Goal: Information Seeking & Learning: Compare options

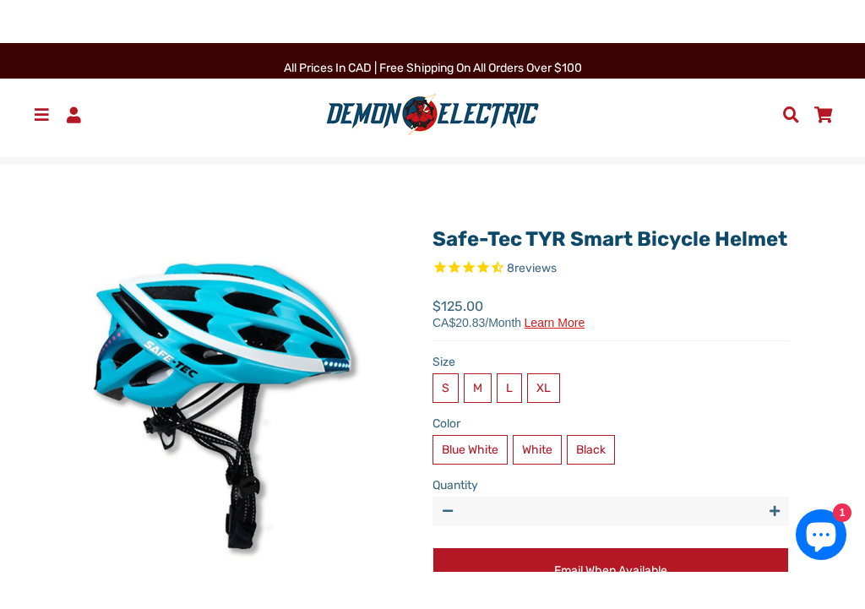
scroll to position [5, 0]
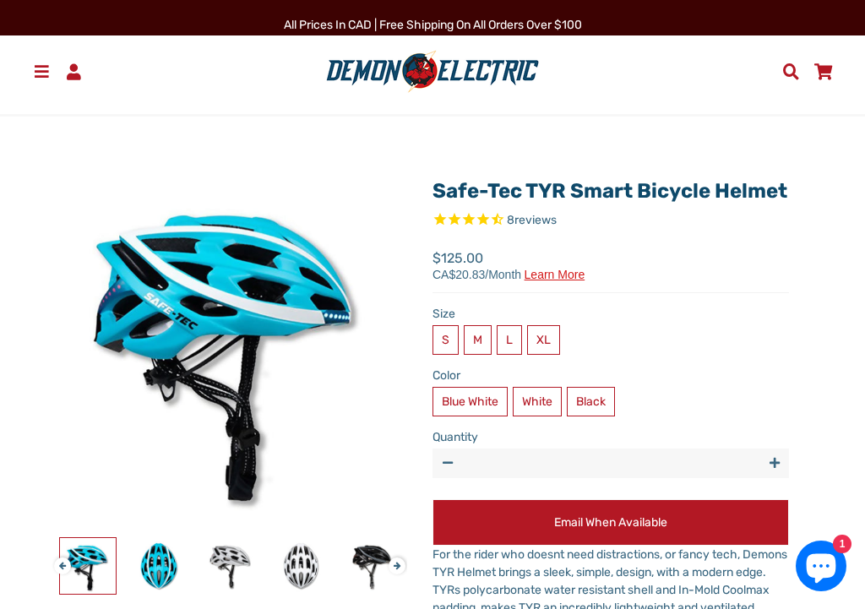
click at [592, 416] on label "Black" at bounding box center [590, 402] width 48 height 30
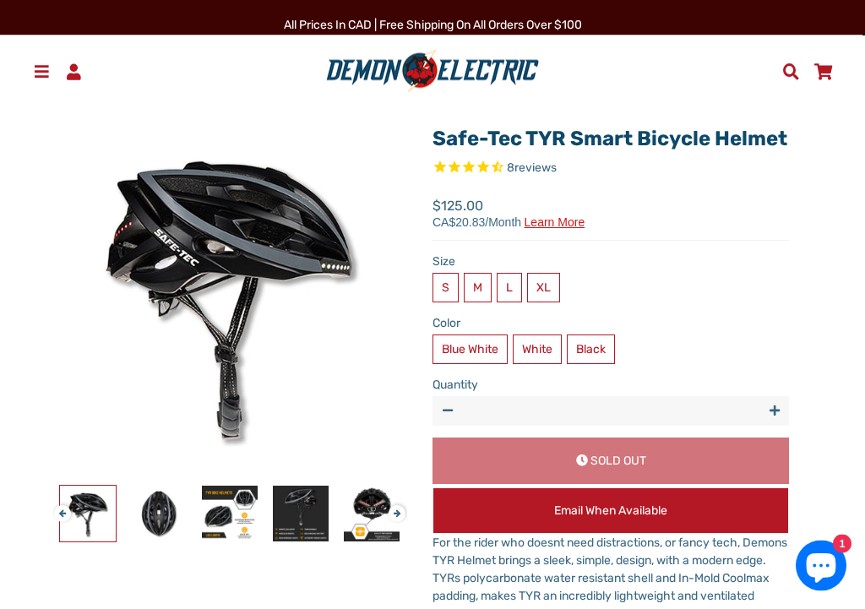
scroll to position [58, 0]
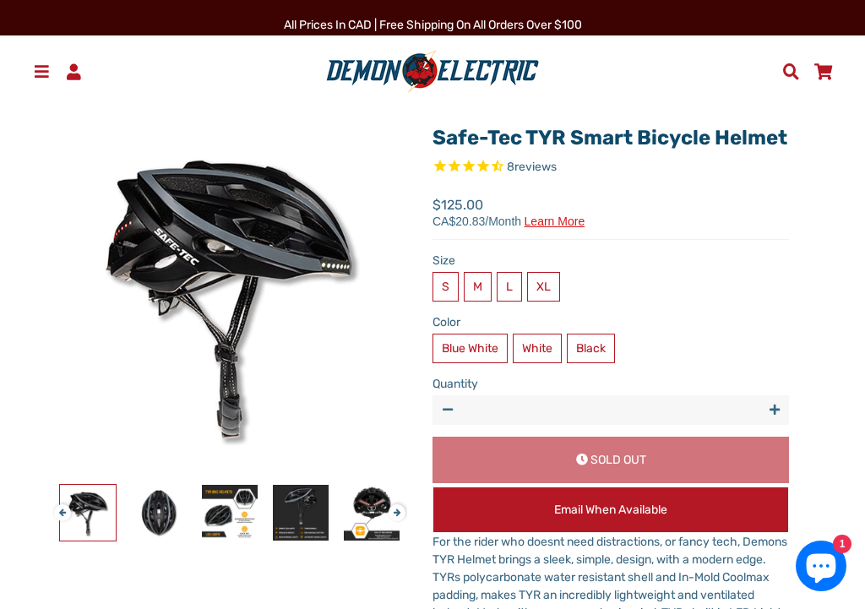
click at [37, 69] on span at bounding box center [41, 71] width 20 height 16
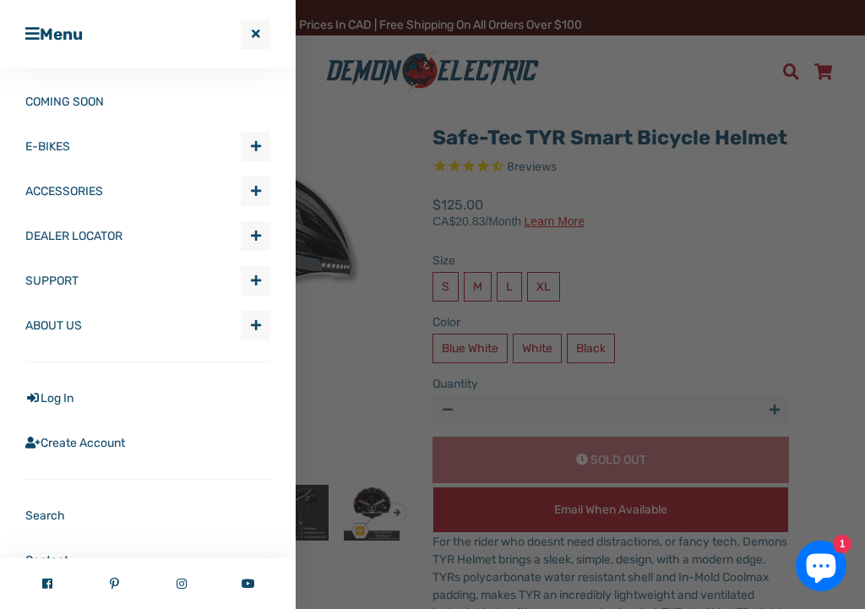
click at [251, 189] on span "button" at bounding box center [256, 191] width 10 height 12
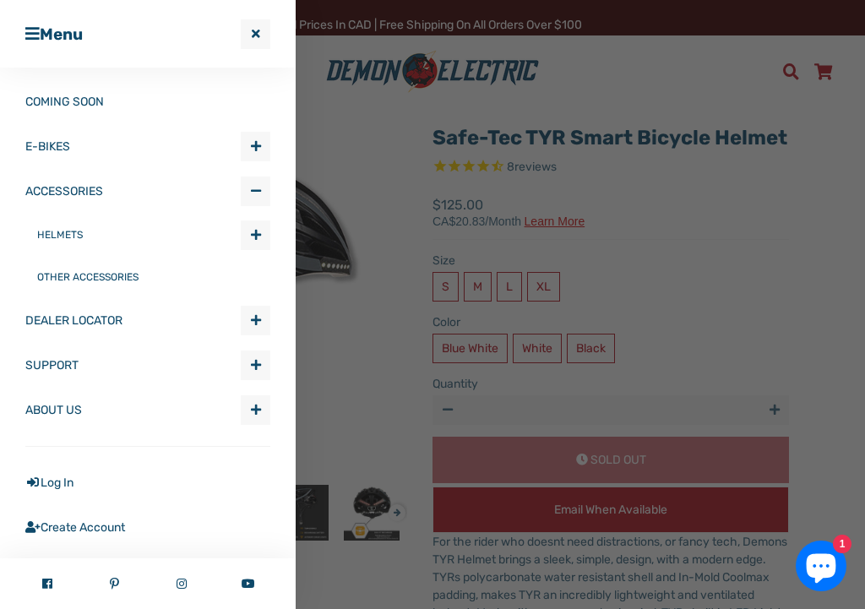
click at [64, 235] on link "HELMETS" at bounding box center [138, 235] width 203 height 42
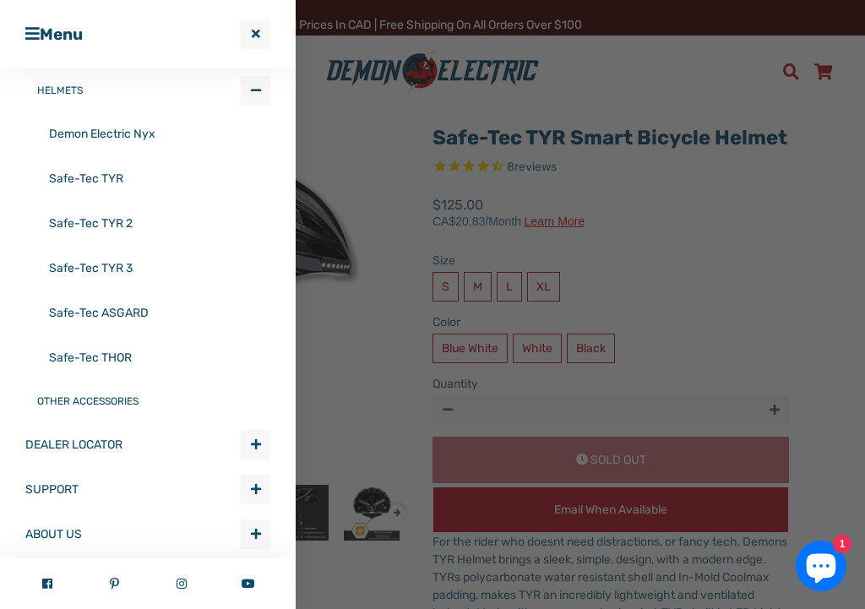
scroll to position [142, 0]
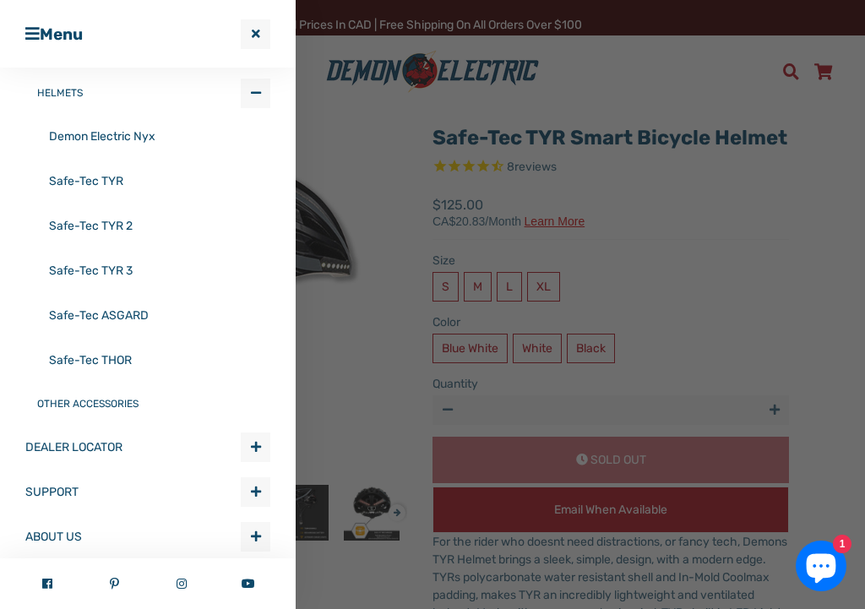
click at [68, 318] on link "Safe-Tec ASGARD" at bounding box center [159, 315] width 221 height 45
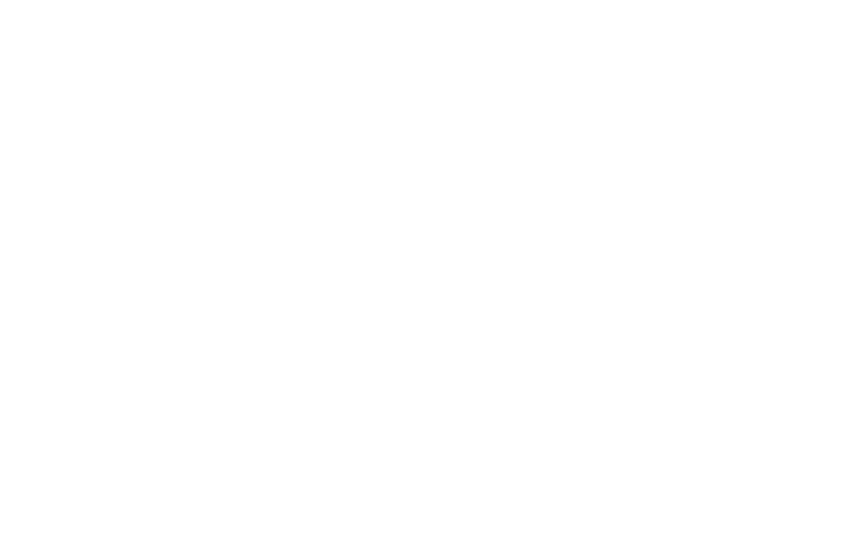
select select "******"
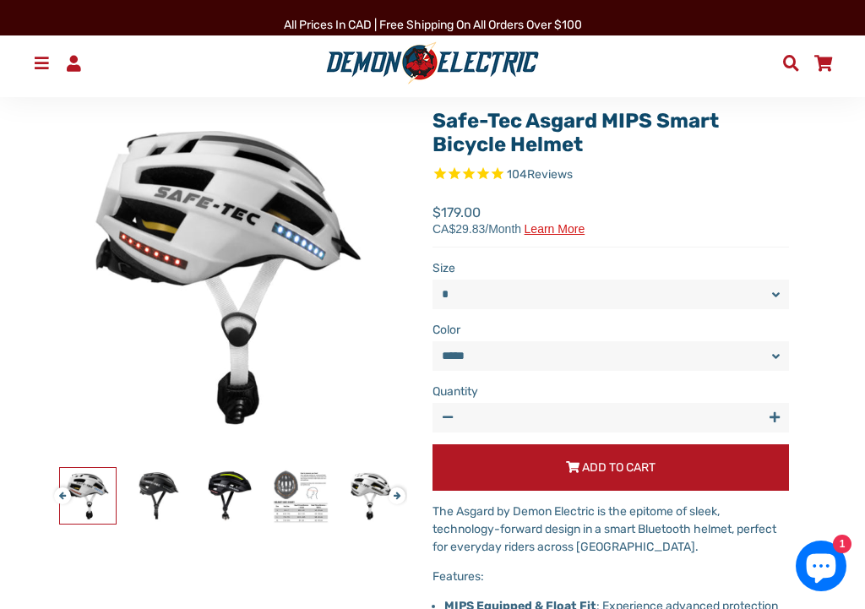
scroll to position [79, 0]
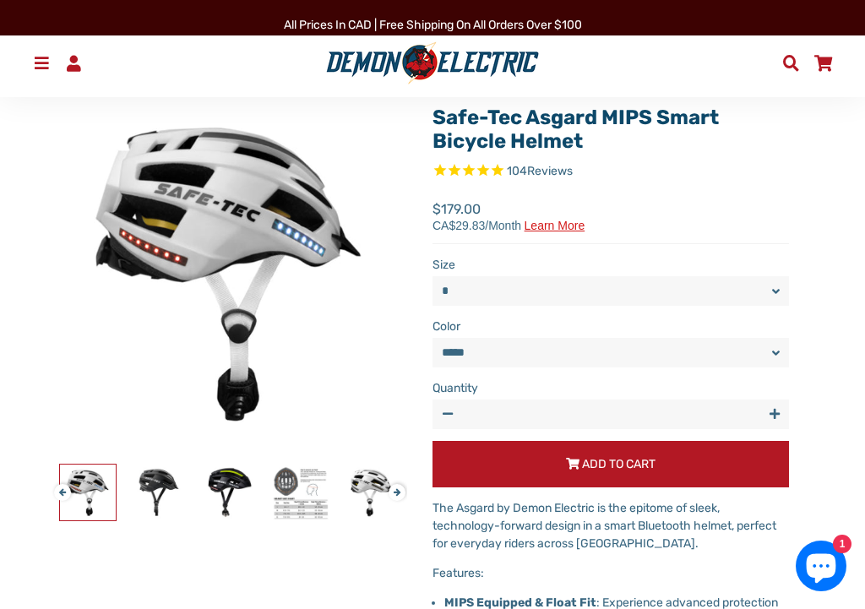
click at [776, 293] on select "* * * **" at bounding box center [610, 291] width 356 height 30
select select "*"
click at [676, 352] on select "**********" at bounding box center [610, 353] width 356 height 30
select select "*****"
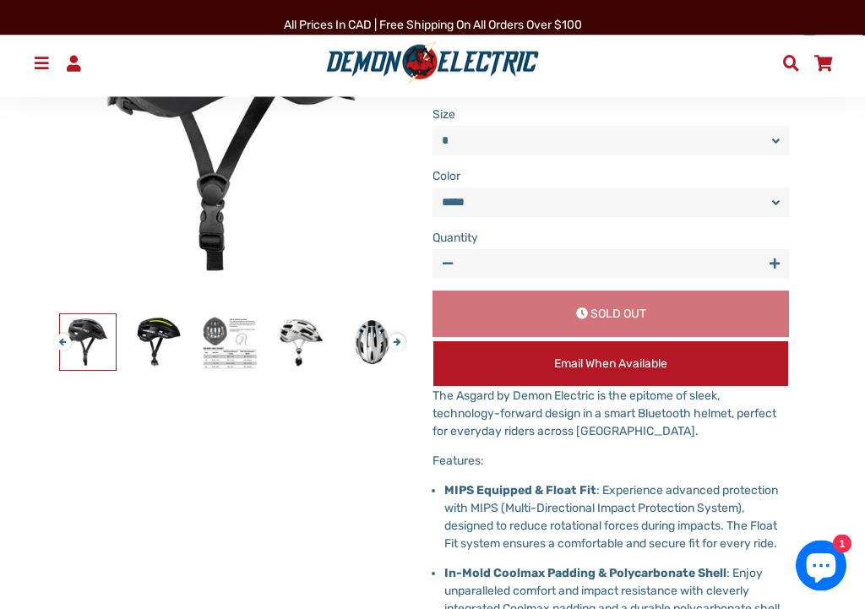
scroll to position [229, 0]
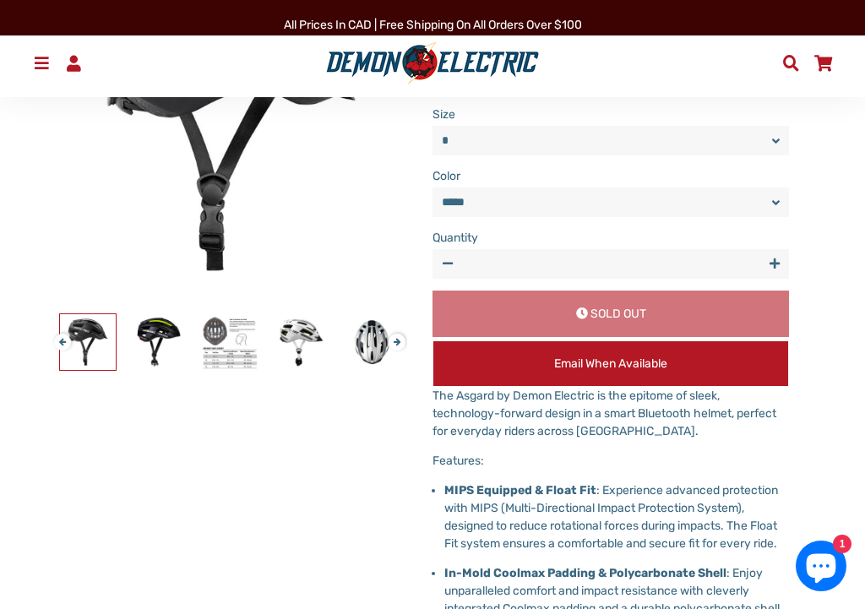
click at [35, 62] on span at bounding box center [41, 63] width 20 height 16
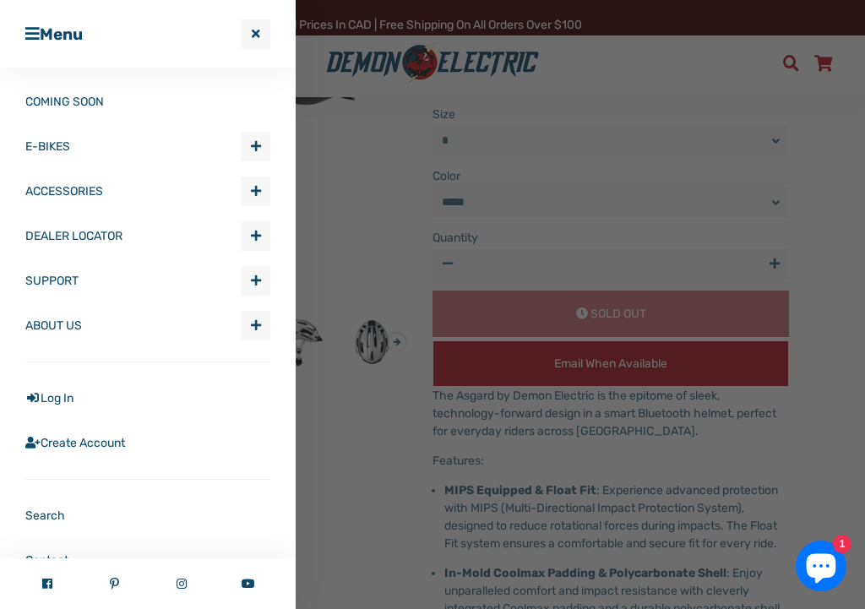
click at [253, 196] on span "button" at bounding box center [256, 191] width 10 height 12
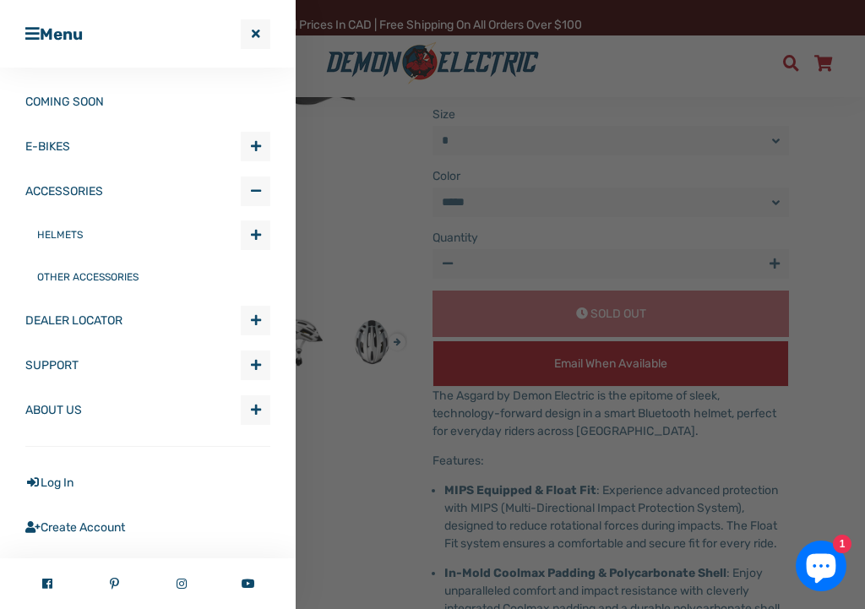
click at [43, 236] on link "HELMETS" at bounding box center [138, 235] width 203 height 42
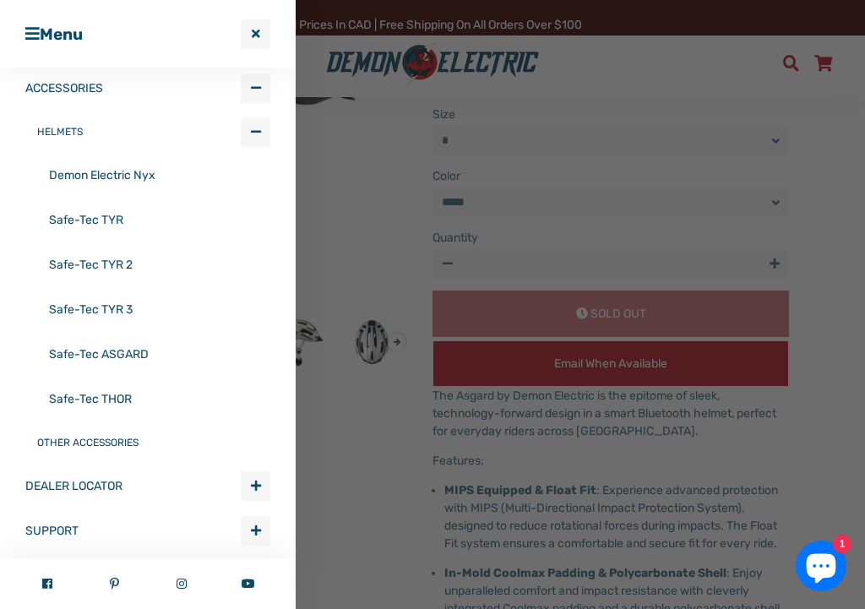
scroll to position [109, 0]
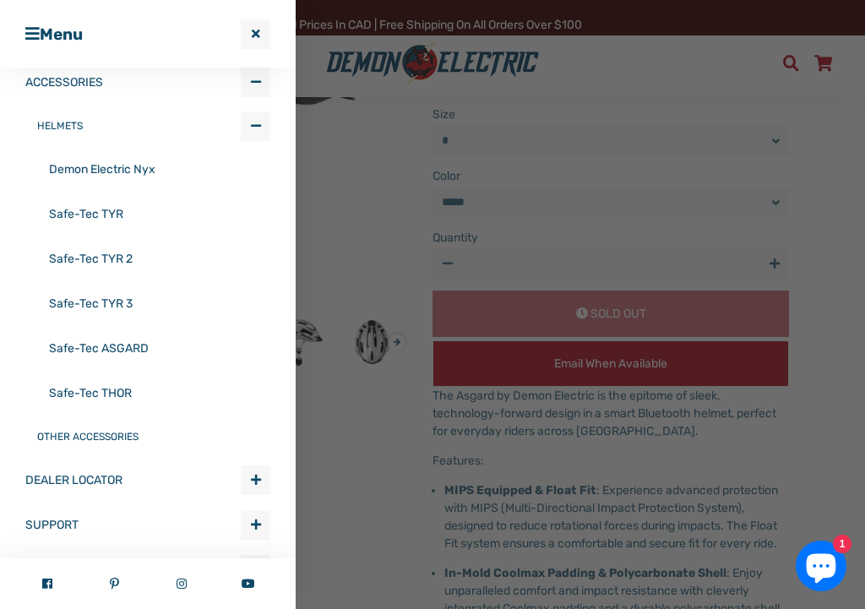
click at [67, 164] on link "Demon Electric Nyx" at bounding box center [159, 169] width 221 height 45
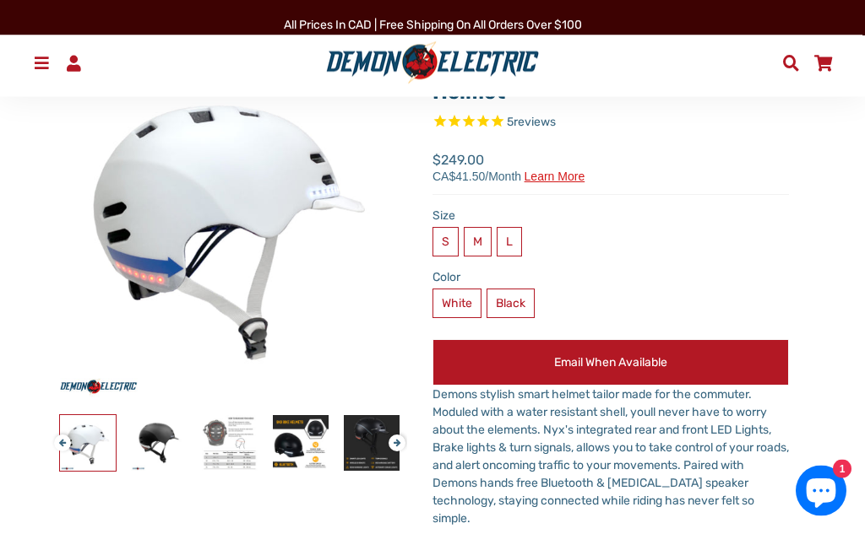
scroll to position [127, 0]
click at [508, 244] on label "L" at bounding box center [508, 242] width 25 height 30
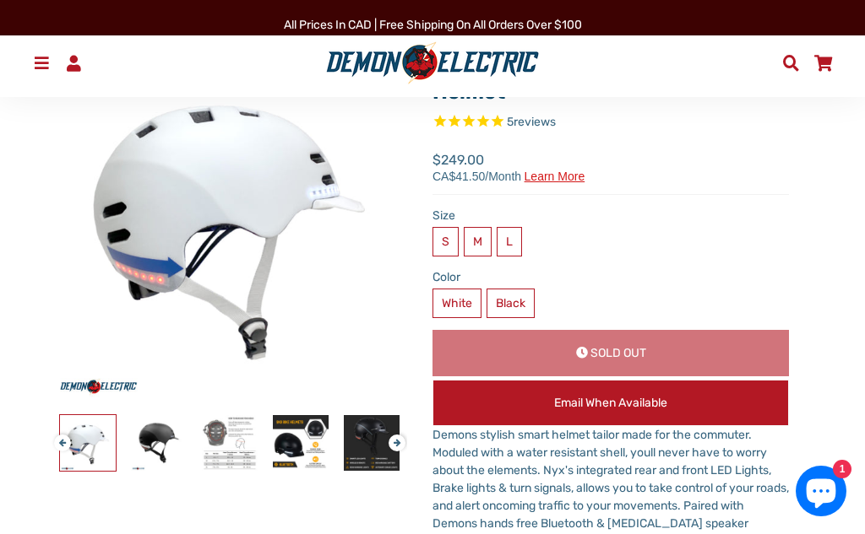
click at [505, 305] on label "Black" at bounding box center [510, 304] width 48 height 30
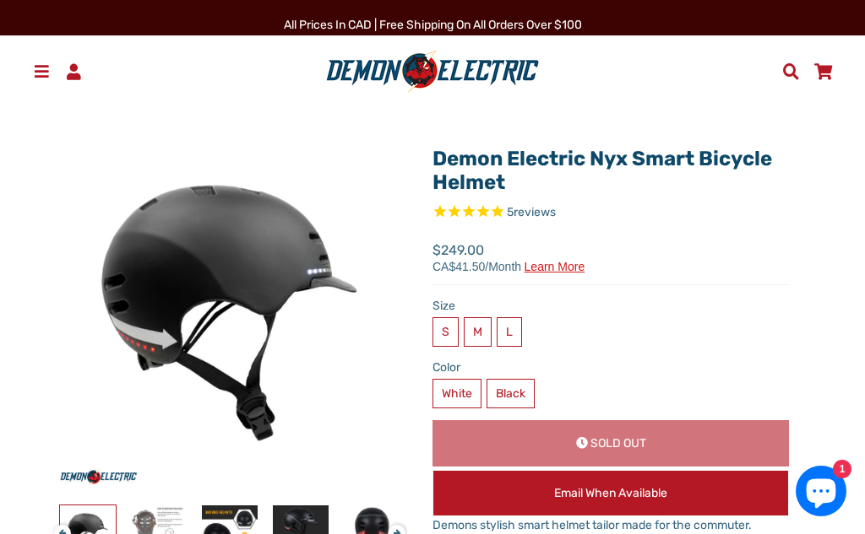
scroll to position [36, 0]
